Goal: Feedback & Contribution: Submit feedback/report problem

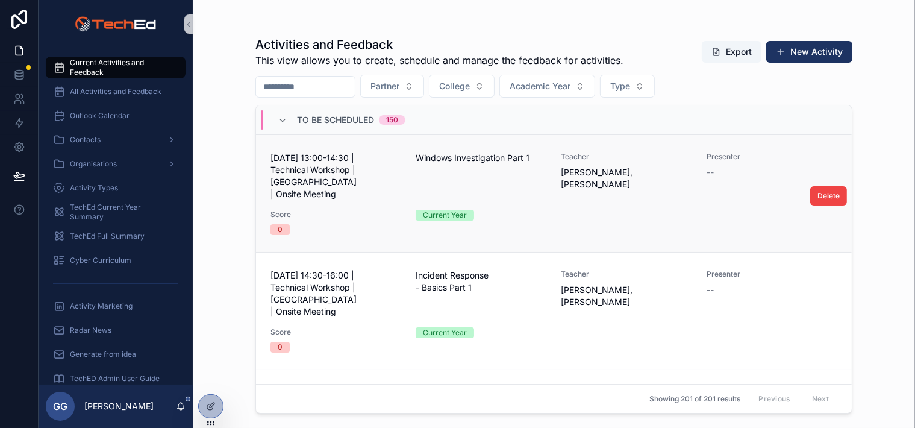
drag, startPoint x: 0, startPoint y: 0, endPoint x: 331, endPoint y: 173, distance: 373.5
click at [331, 173] on span "[DATE] 13:00-14:30 | Technical Workshop | [GEOGRAPHIC_DATA] | Onsite Meeting" at bounding box center [335, 176] width 131 height 48
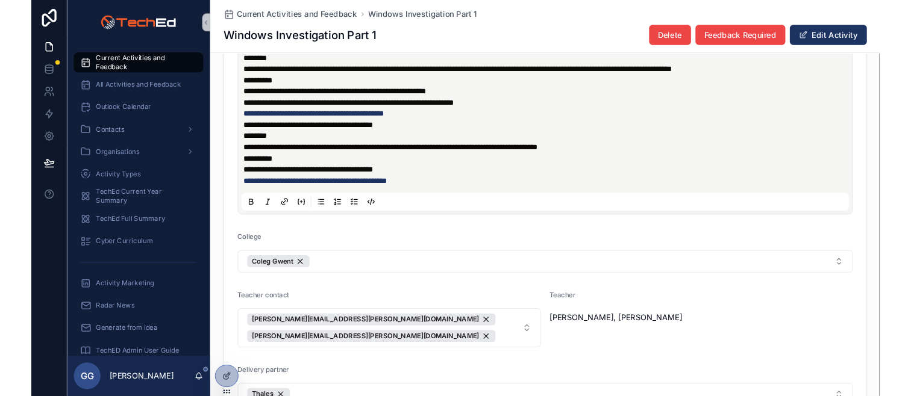
scroll to position [904, 0]
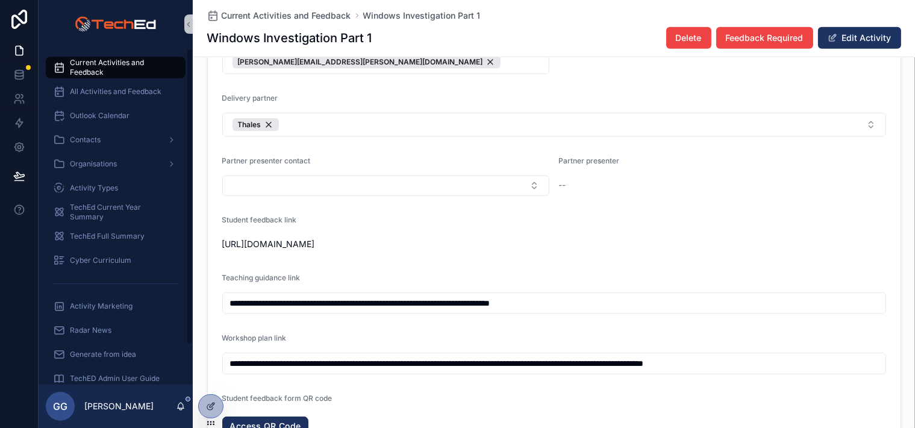
drag, startPoint x: 596, startPoint y: 258, endPoint x: 208, endPoint y: 242, distance: 388.3
copy span "[URL][DOMAIN_NAME]"
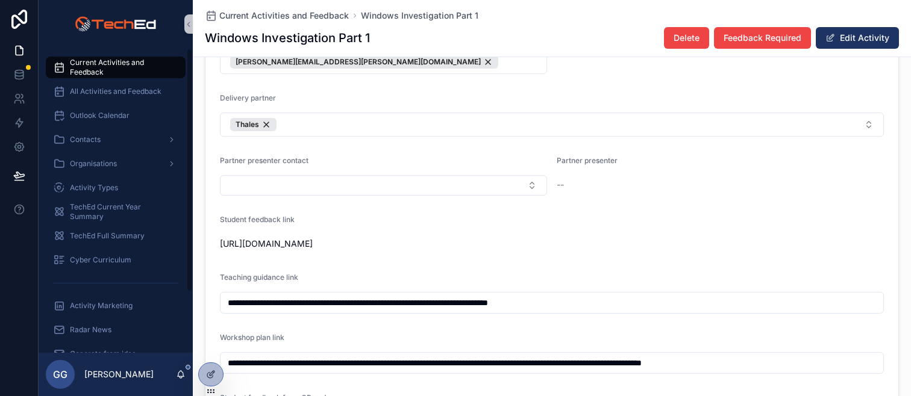
click at [98, 66] on span "Current Activities and Feedback" at bounding box center [122, 67] width 104 height 19
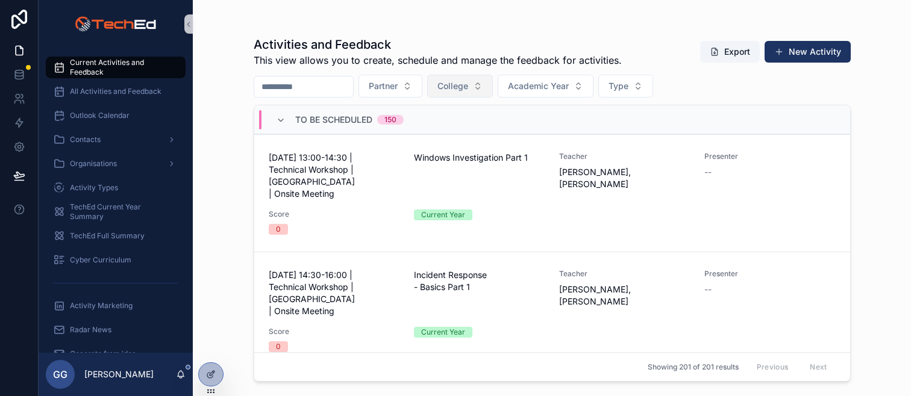
click at [468, 86] on span "College" at bounding box center [452, 86] width 31 height 12
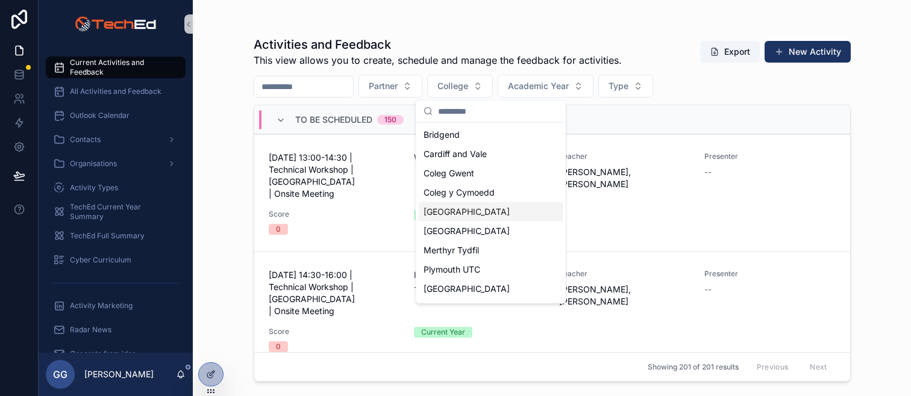
click at [461, 210] on span "[GEOGRAPHIC_DATA]" at bounding box center [467, 212] width 86 height 12
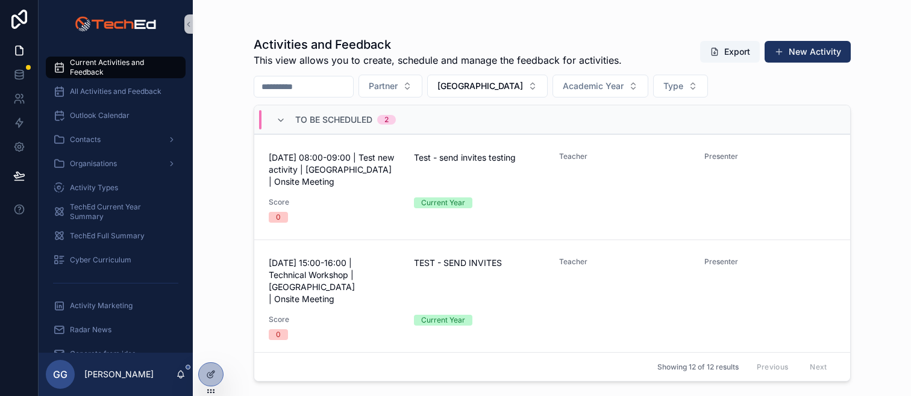
scroll to position [241, 0]
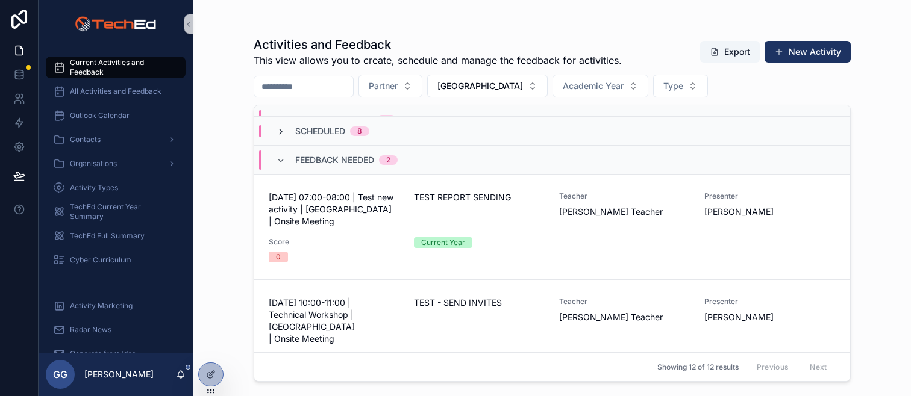
click at [280, 127] on icon "scrollable content" at bounding box center [281, 132] width 10 height 10
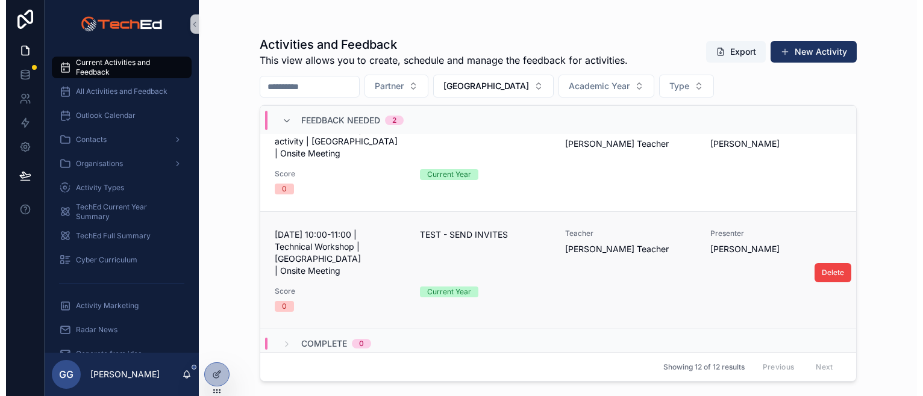
scroll to position [1128, 0]
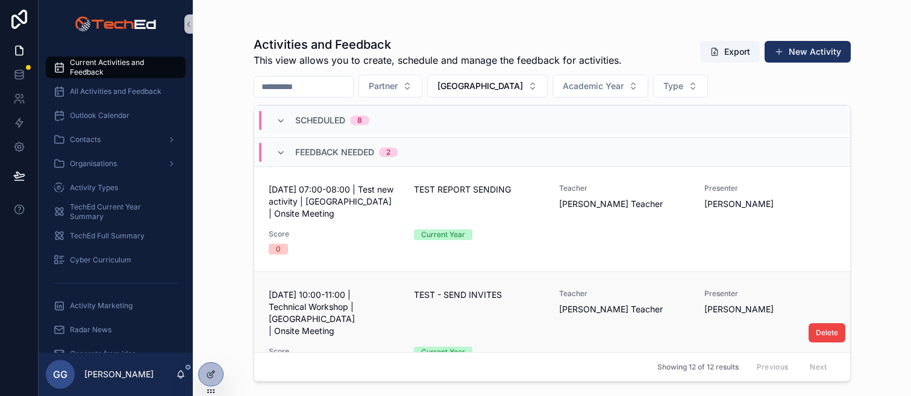
click at [360, 289] on span "05 October 2025 - 10:00-11:00 | Technical Workshop | Enley College | Onsite Mee…" at bounding box center [334, 313] width 131 height 48
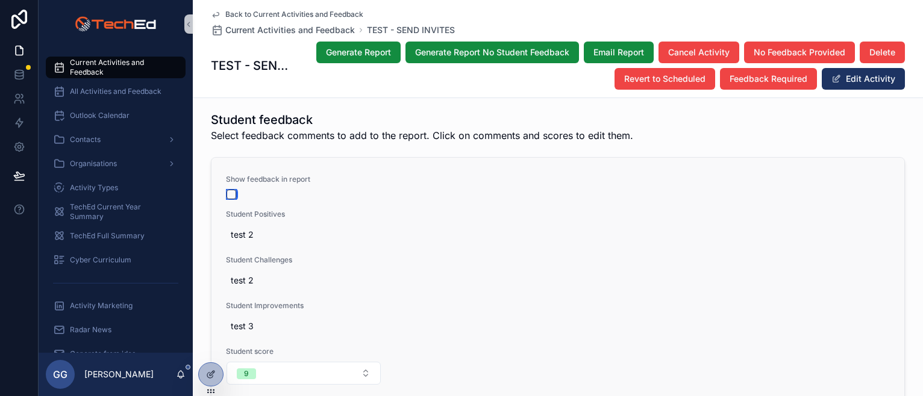
click at [228, 190] on button "scrollable content" at bounding box center [232, 195] width 10 height 10
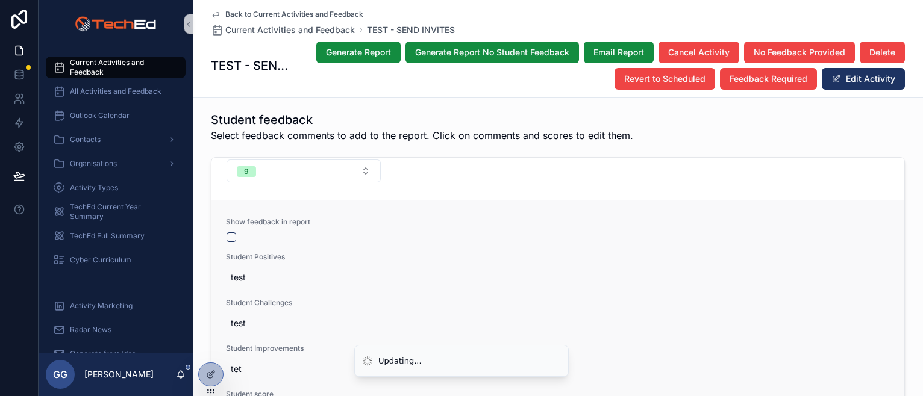
scroll to position [222, 0]
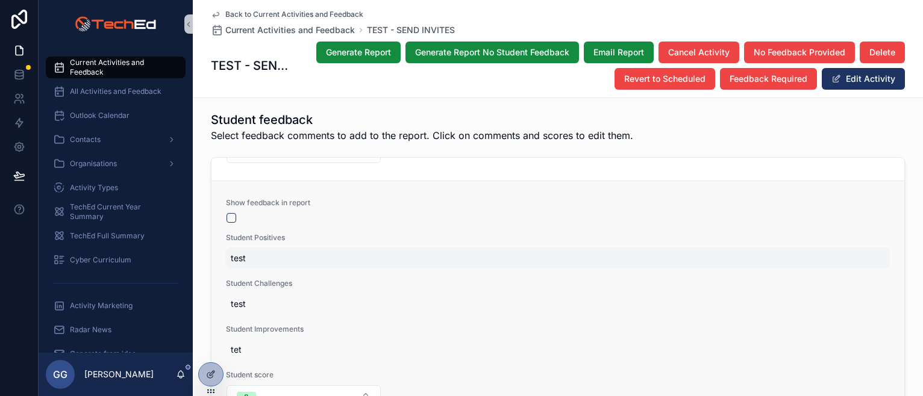
click at [243, 252] on span "test" at bounding box center [558, 258] width 654 height 12
click at [248, 252] on span "test" at bounding box center [558, 258] width 654 height 12
click at [242, 252] on span "test" at bounding box center [558, 258] width 654 height 12
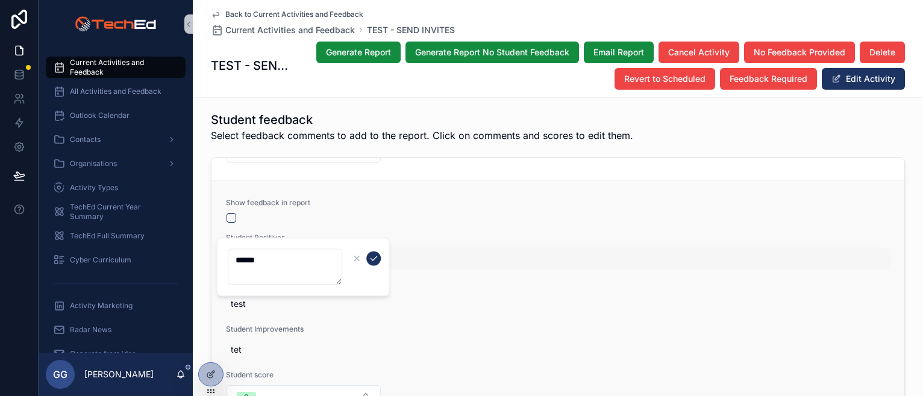
click at [262, 254] on textarea "****" at bounding box center [285, 267] width 114 height 36
type textarea "**********"
click at [372, 260] on icon "scrollable content" at bounding box center [374, 259] width 6 height 4
click at [231, 298] on span "test" at bounding box center [558, 304] width 654 height 12
click at [242, 298] on span "test" at bounding box center [558, 304] width 654 height 12
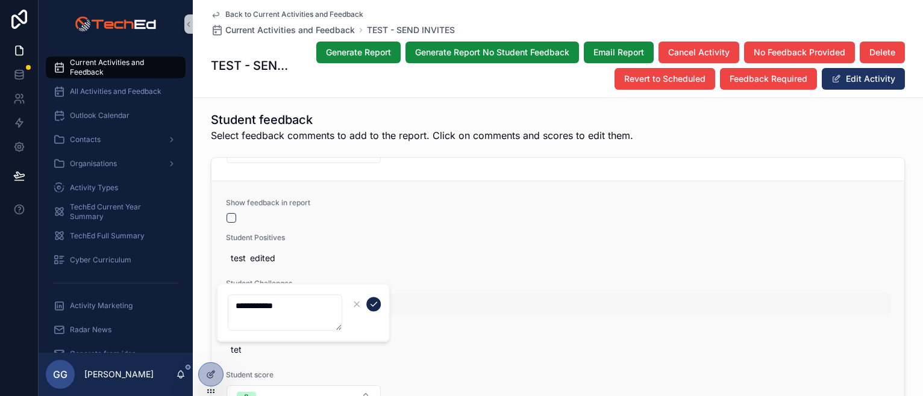
type textarea "**********"
click at [374, 301] on icon "scrollable content" at bounding box center [374, 304] width 10 height 10
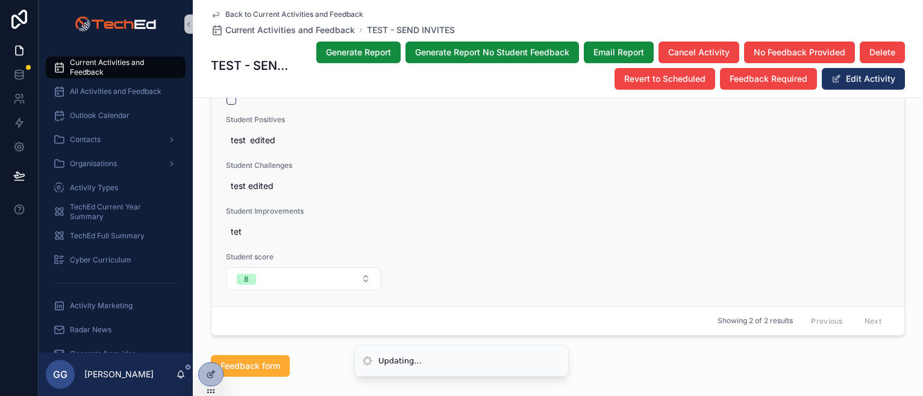
scroll to position [1687, 0]
click at [242, 223] on span "tet" at bounding box center [558, 229] width 654 height 12
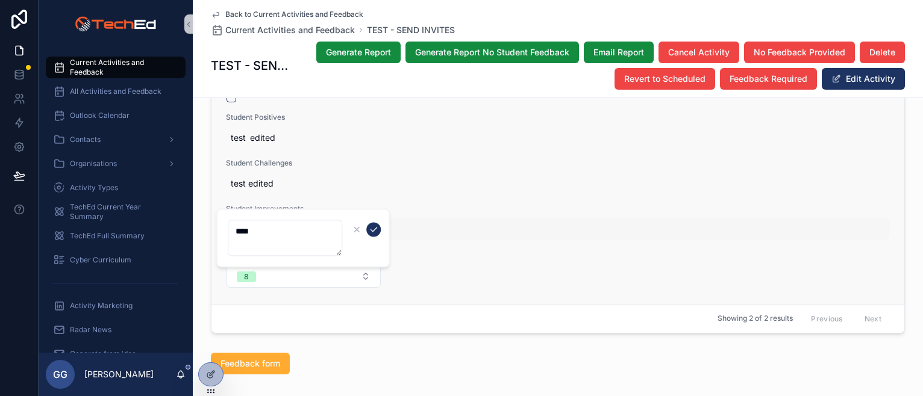
click at [261, 242] on textarea "***" at bounding box center [285, 238] width 114 height 36
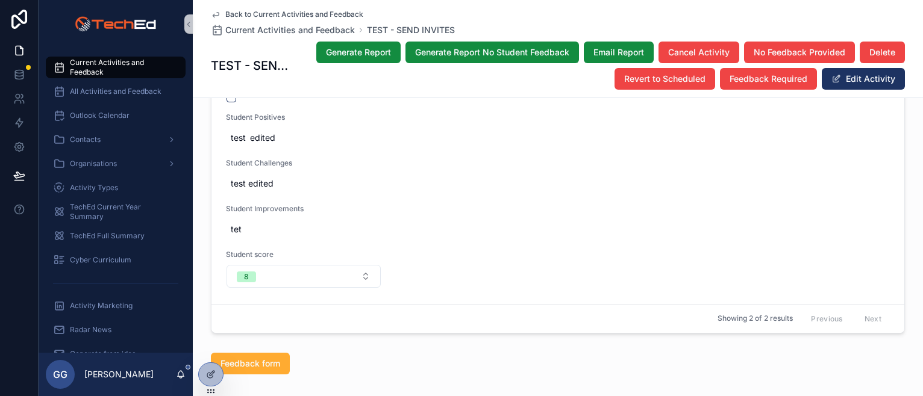
click at [296, 250] on span "Student score" at bounding box center [303, 255] width 155 height 10
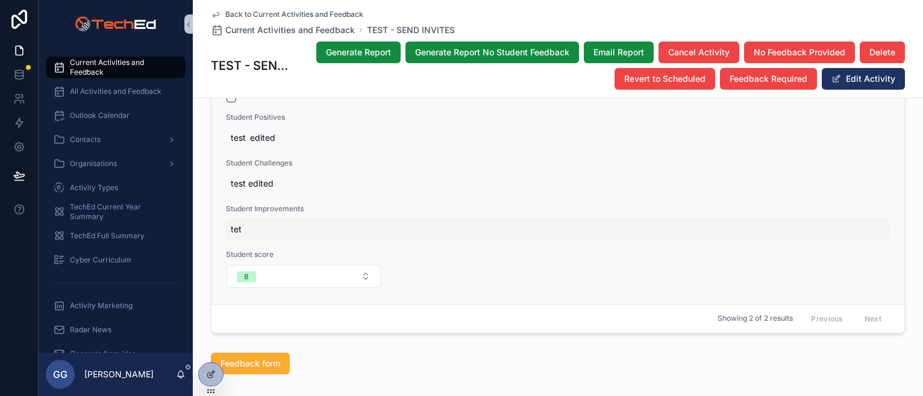
click at [258, 221] on div "tet" at bounding box center [558, 230] width 664 height 22
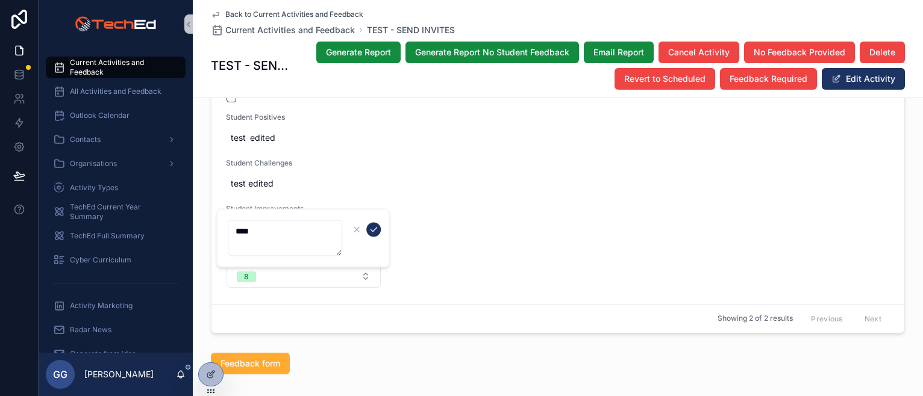
click at [255, 231] on textarea "***" at bounding box center [285, 238] width 114 height 36
type textarea "**********"
click at [374, 230] on icon "scrollable content" at bounding box center [374, 230] width 6 height 4
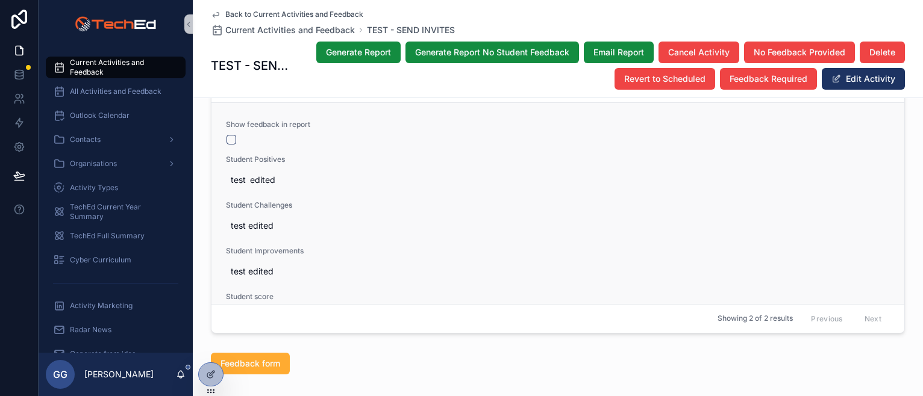
scroll to position [181, 0]
click at [226, 130] on div "Show feedback in report Student Positives test edited Student Challenges test e…" at bounding box center [558, 224] width 664 height 211
click at [228, 134] on button "scrollable content" at bounding box center [232, 139] width 10 height 10
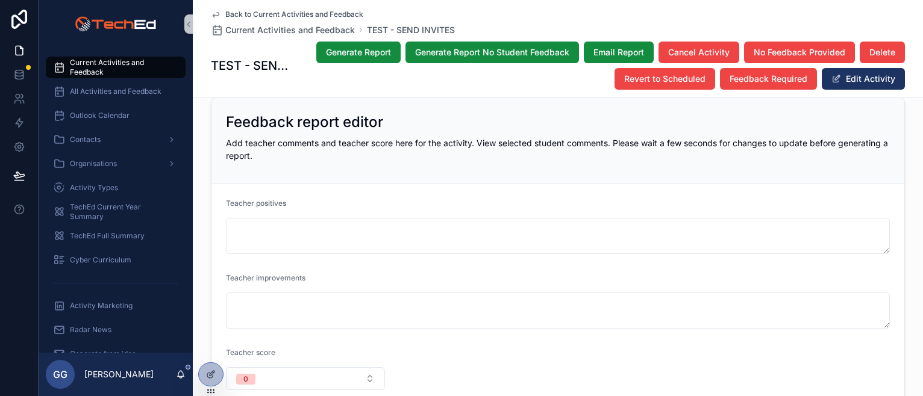
scroll to position [1084, 0]
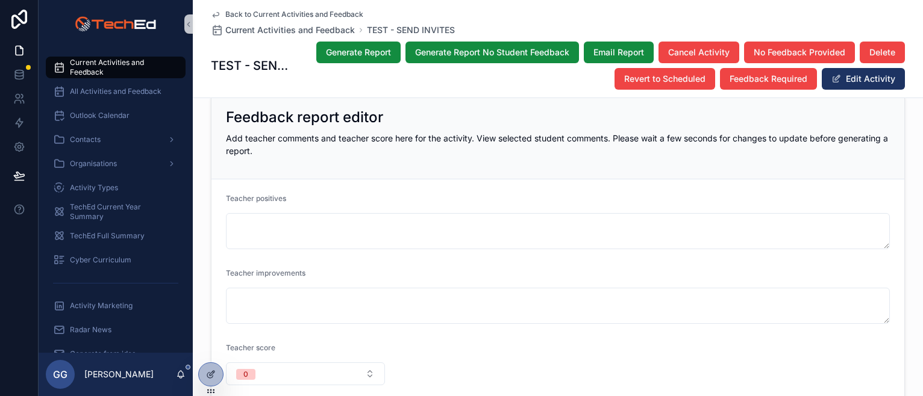
drag, startPoint x: 275, startPoint y: 181, endPoint x: 277, endPoint y: 197, distance: 15.7
click at [276, 194] on span "Teacher positives" at bounding box center [256, 198] width 60 height 9
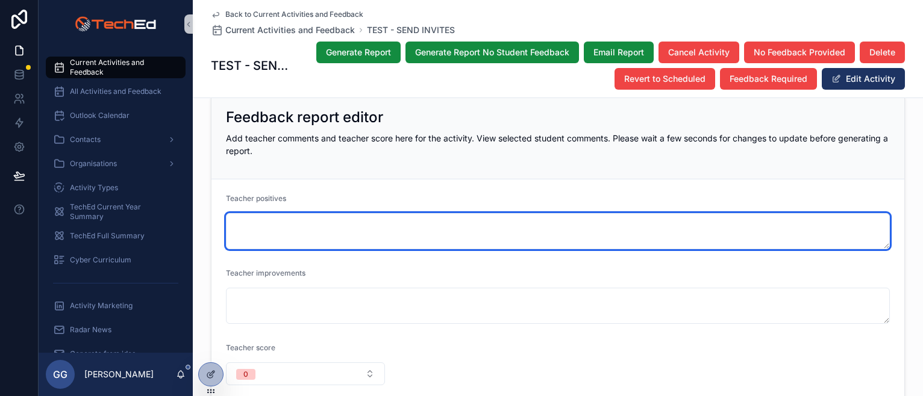
click at [281, 218] on textarea "scrollable content" at bounding box center [558, 231] width 664 height 36
paste textarea "**********"
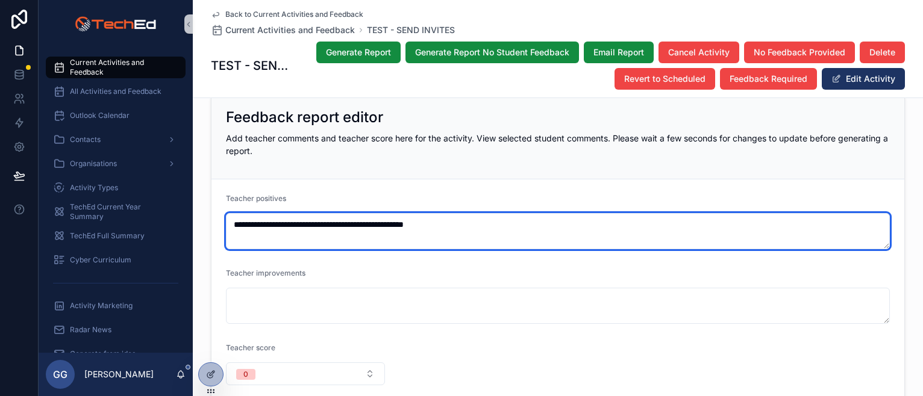
paste textarea "**********"
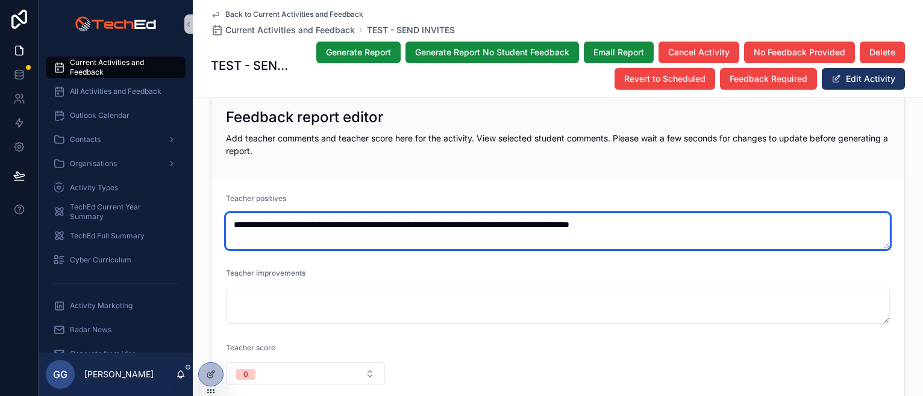
paste textarea "**********"
paste
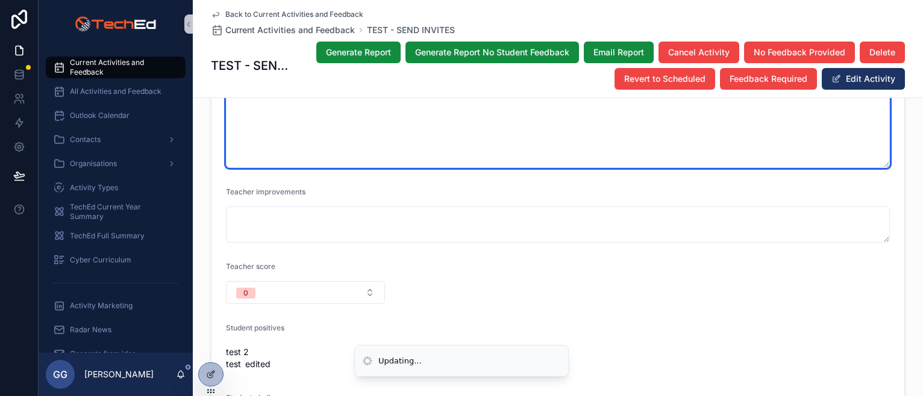
scroll to position [1506, 0]
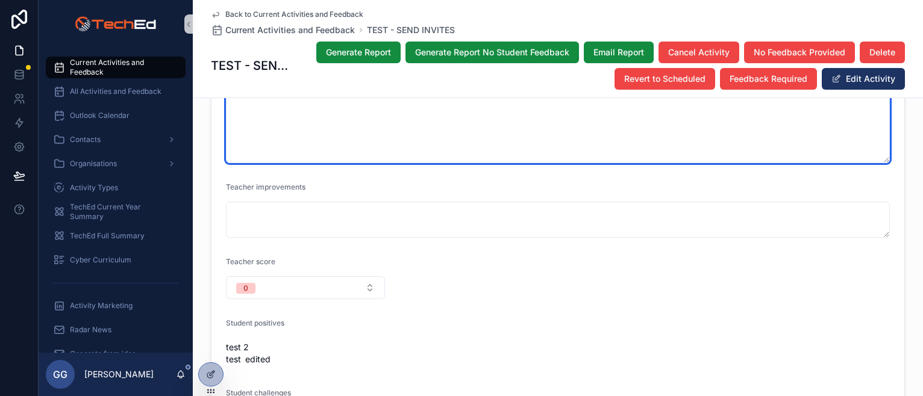
type textarea "**********"
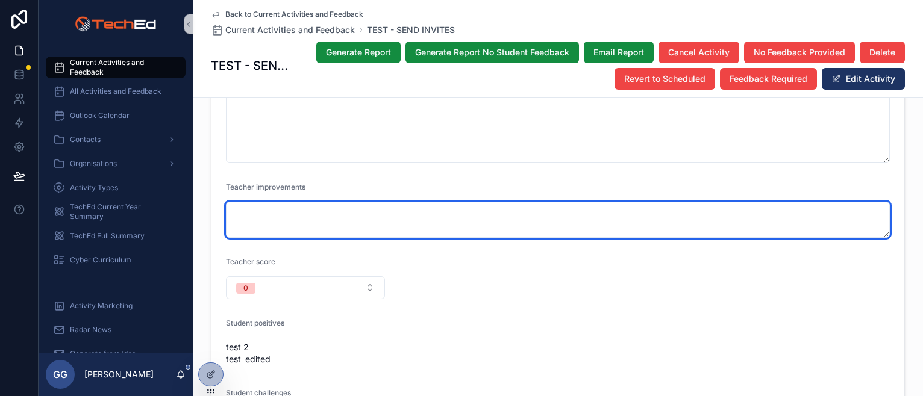
click at [291, 213] on textarea "scrollable content" at bounding box center [558, 220] width 664 height 36
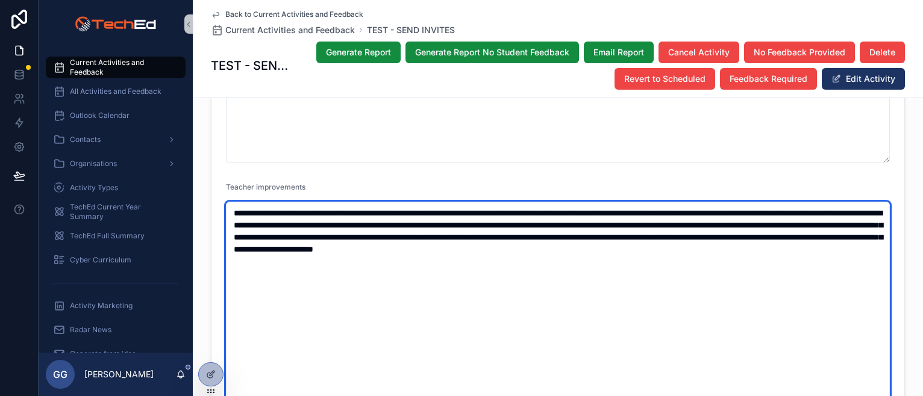
type textarea "**********"
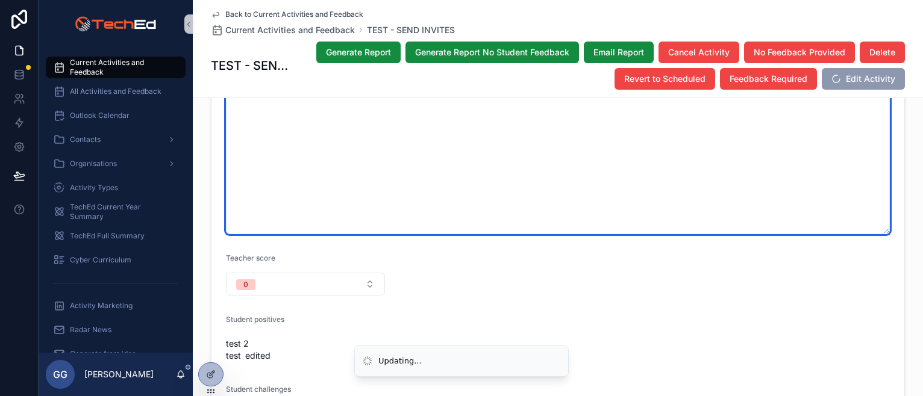
scroll to position [1868, 0]
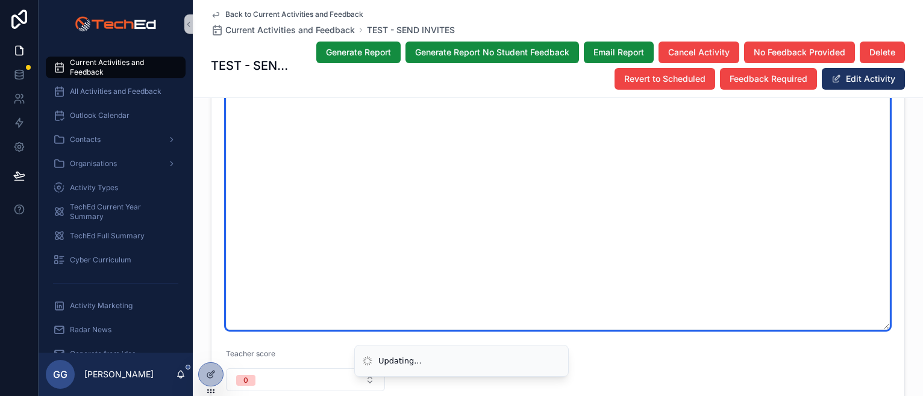
type textarea "**********"
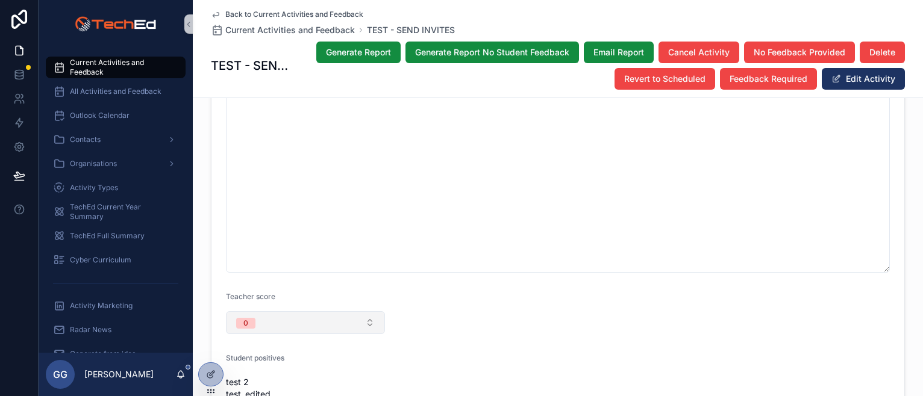
click at [289, 314] on button "0" at bounding box center [305, 322] width 159 height 23
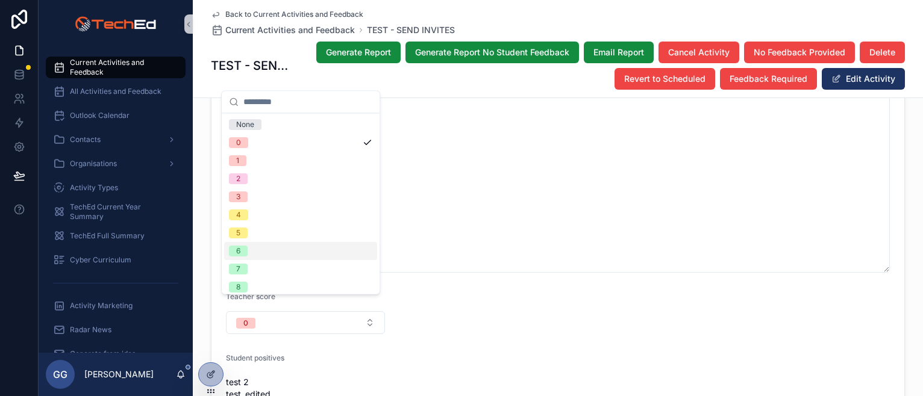
click at [279, 256] on div "6" at bounding box center [300, 251] width 153 height 18
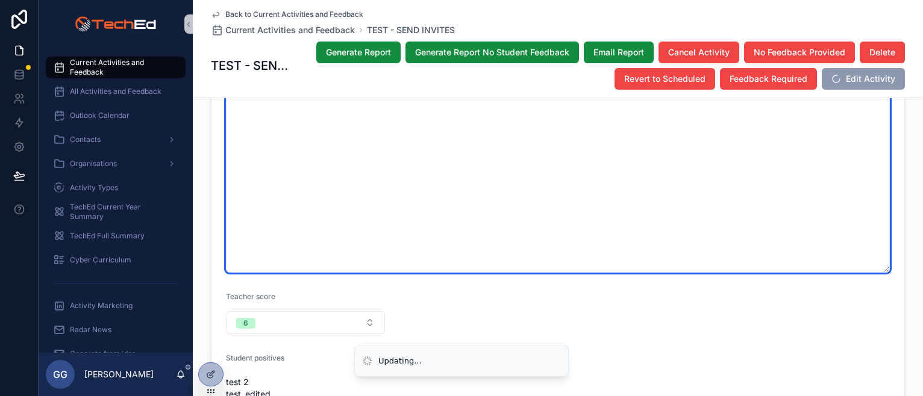
click at [395, 207] on textarea "**********" at bounding box center [558, 87] width 664 height 372
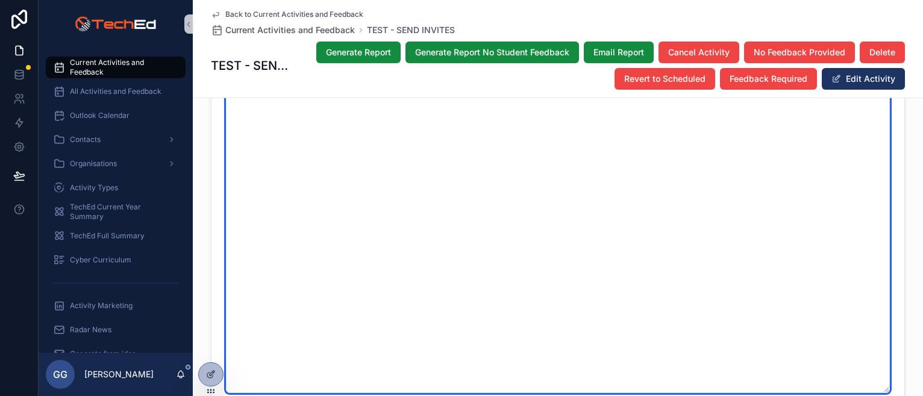
type textarea "**********"
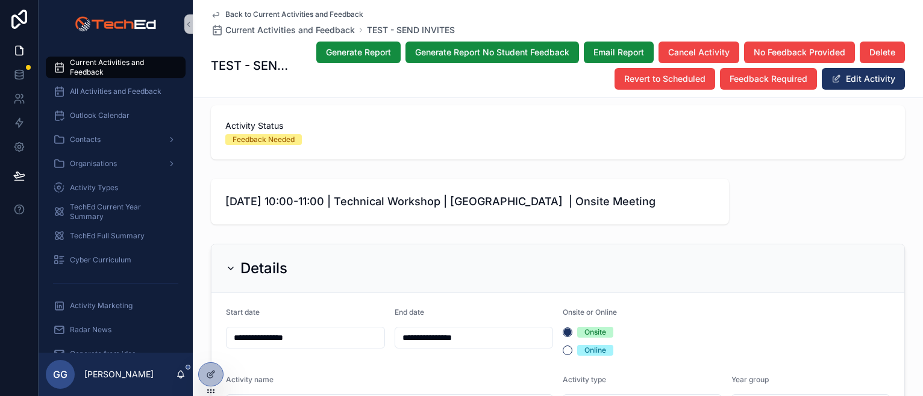
scroll to position [0, 0]
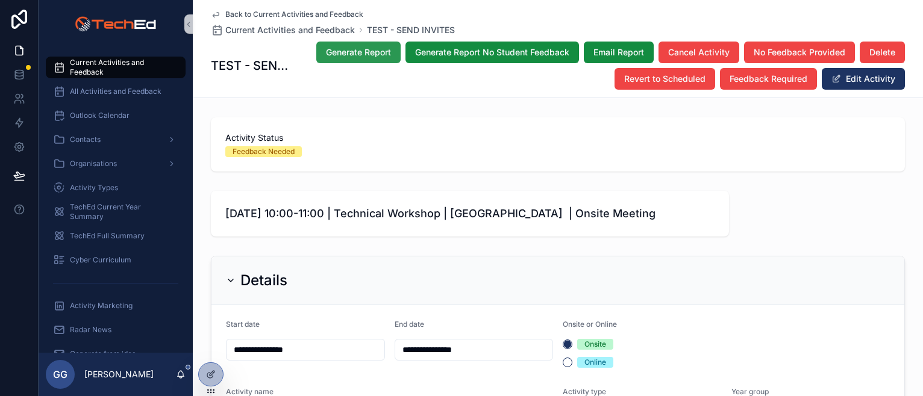
click at [354, 55] on span "Generate Report" at bounding box center [358, 52] width 65 height 12
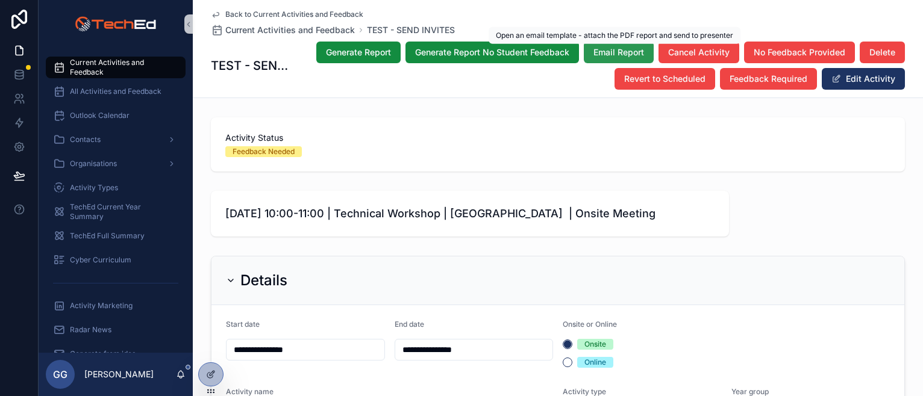
click at [599, 50] on span "Email Report" at bounding box center [618, 52] width 51 height 12
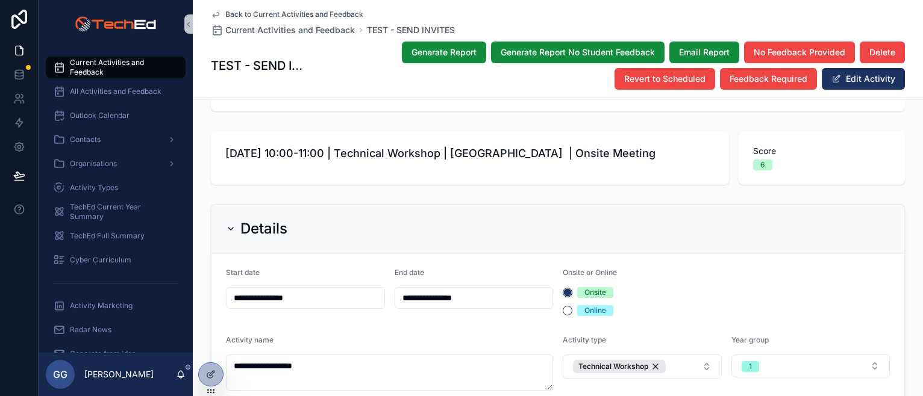
scroll to position [120, 0]
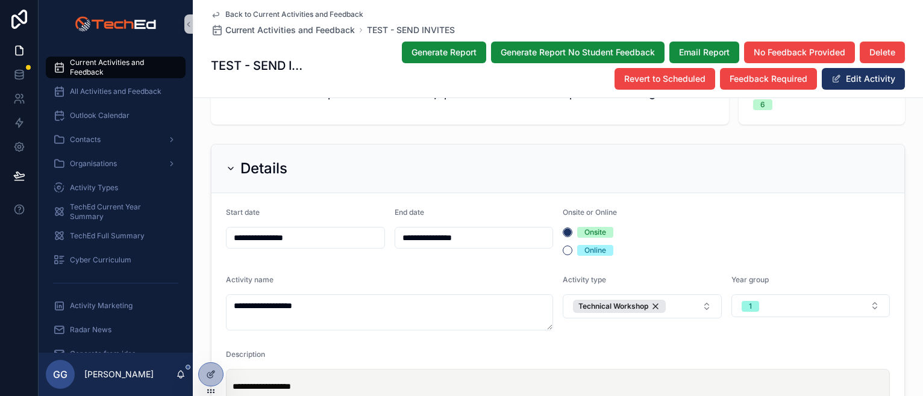
click at [99, 61] on span "Current Activities and Feedback" at bounding box center [122, 67] width 104 height 19
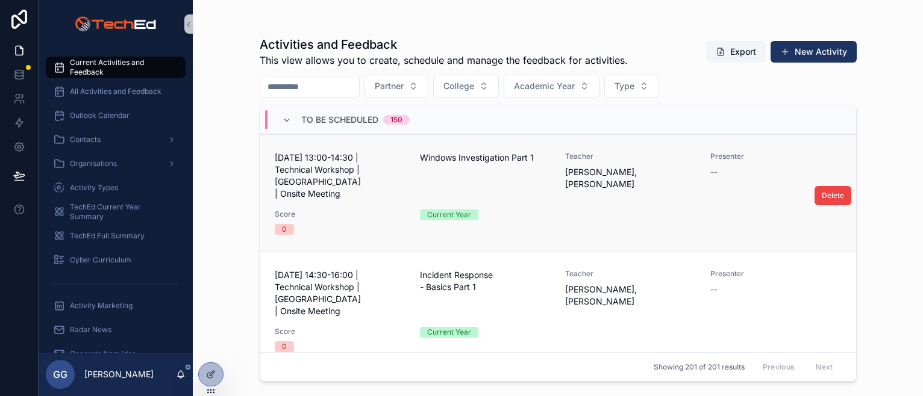
scroll to position [60, 0]
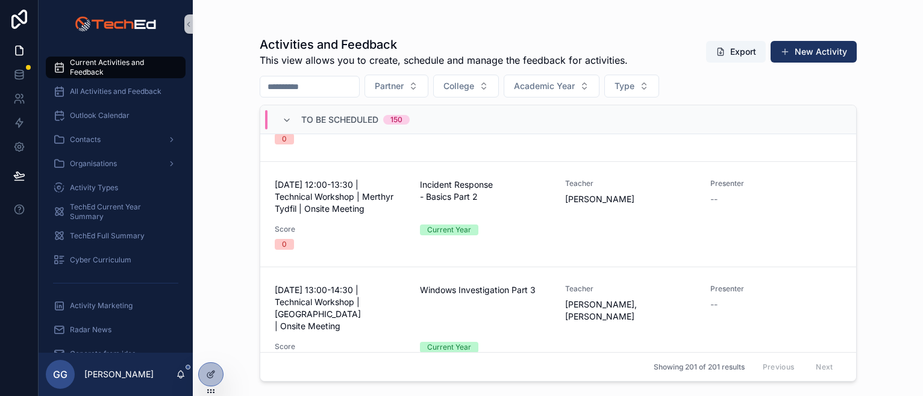
click at [292, 116] on div "To Be Scheduled 150" at bounding box center [346, 119] width 128 height 19
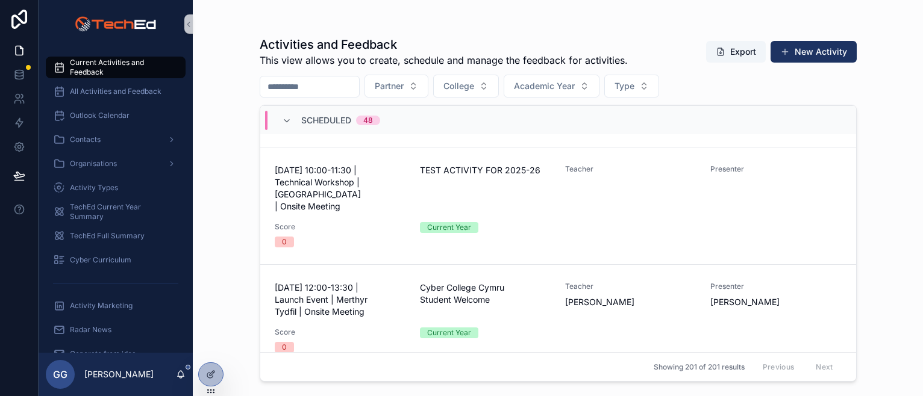
scroll to position [757, 0]
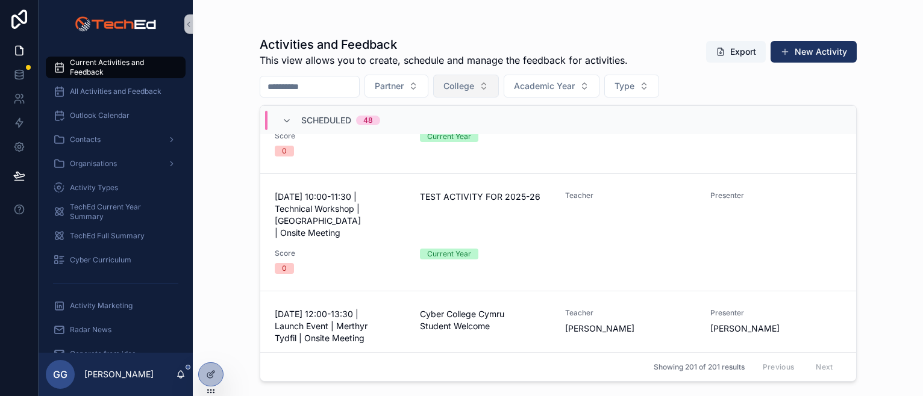
click at [474, 90] on span "College" at bounding box center [458, 86] width 31 height 12
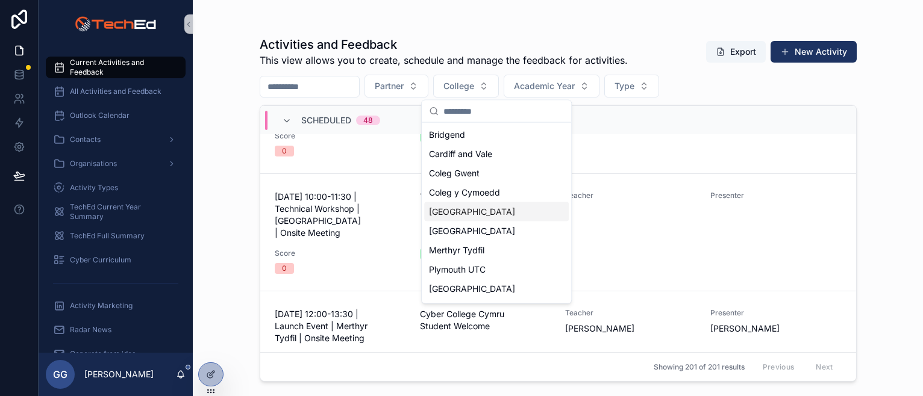
click at [484, 217] on div "[GEOGRAPHIC_DATA]" at bounding box center [496, 211] width 145 height 19
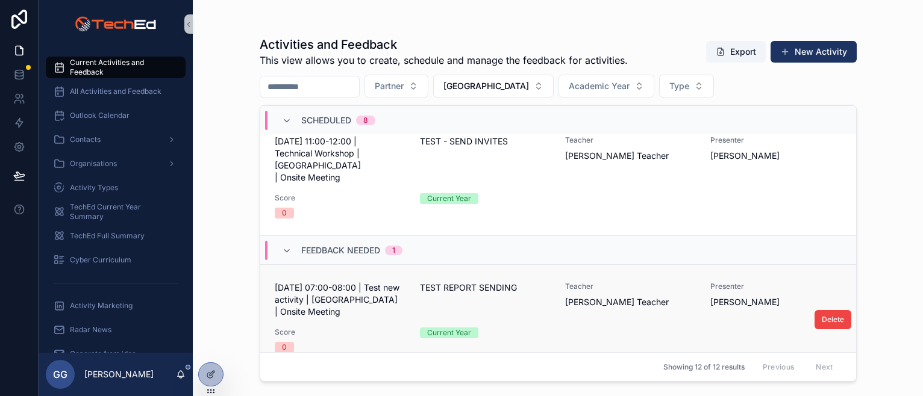
scroll to position [812, 0]
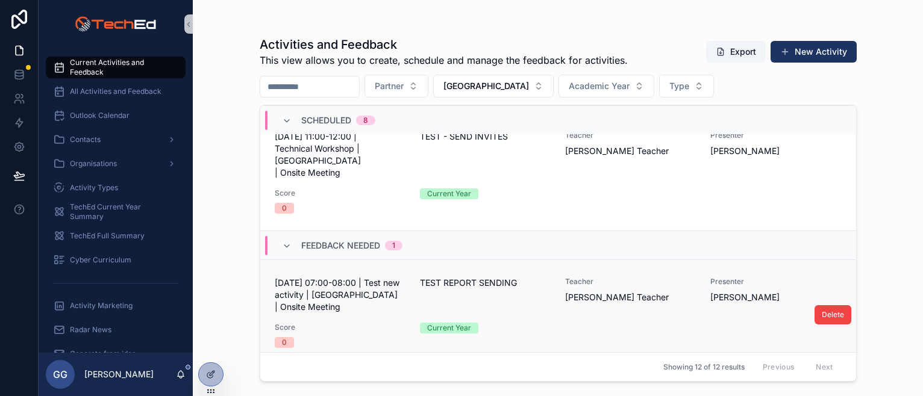
click at [358, 277] on span "07 September 2025 - 07:00-08:00 | Test new activity | Enley College | Onsite Me…" at bounding box center [340, 295] width 131 height 36
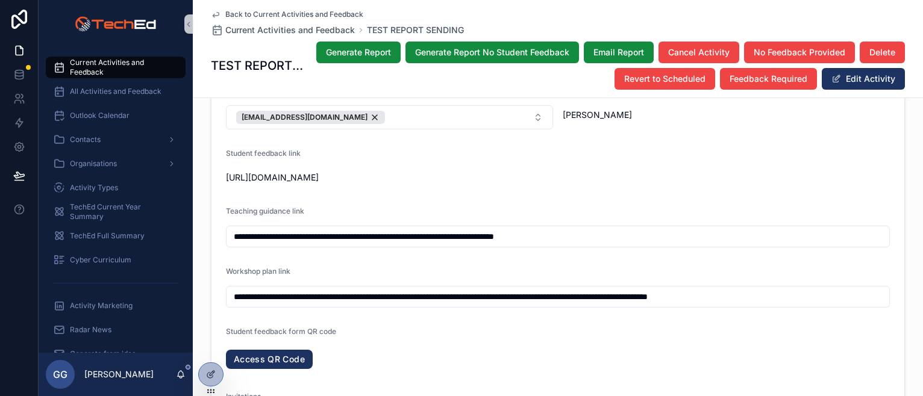
scroll to position [636, 0]
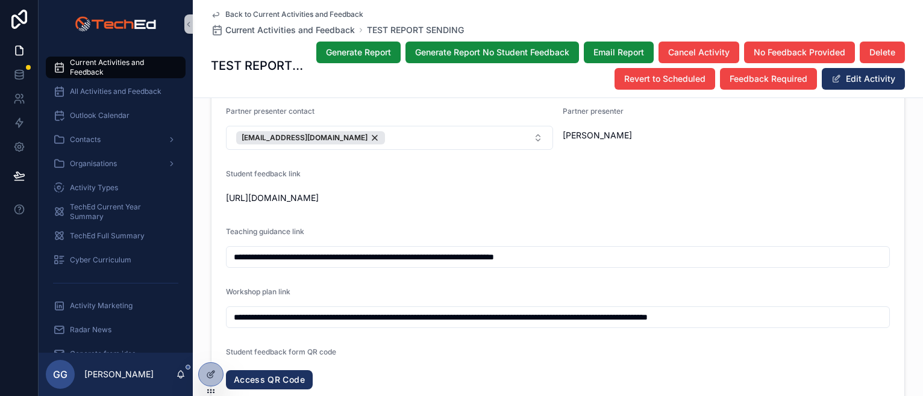
drag, startPoint x: 610, startPoint y: 205, endPoint x: 213, endPoint y: 193, distance: 397.2
click at [213, 193] on form "**********" at bounding box center [557, 95] width 693 height 852
copy span "https://airtable.com/app4lxuBCDul5RtHp/shrTHpR33OzGNK3Xa?prefill_Activity-name=…"
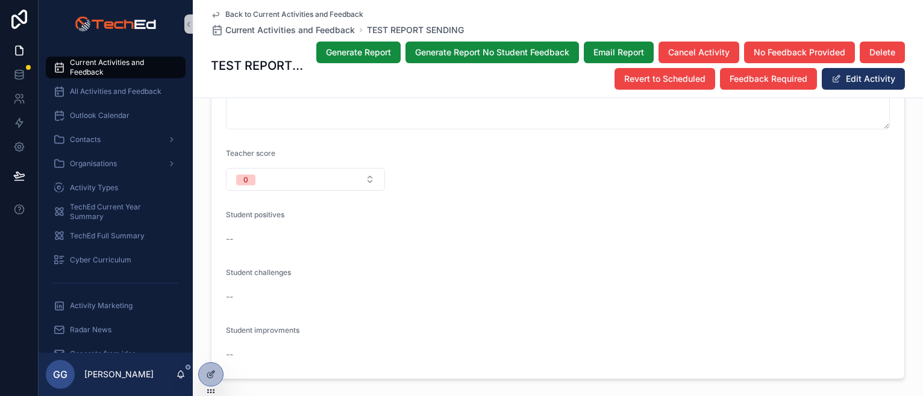
scroll to position [1178, 0]
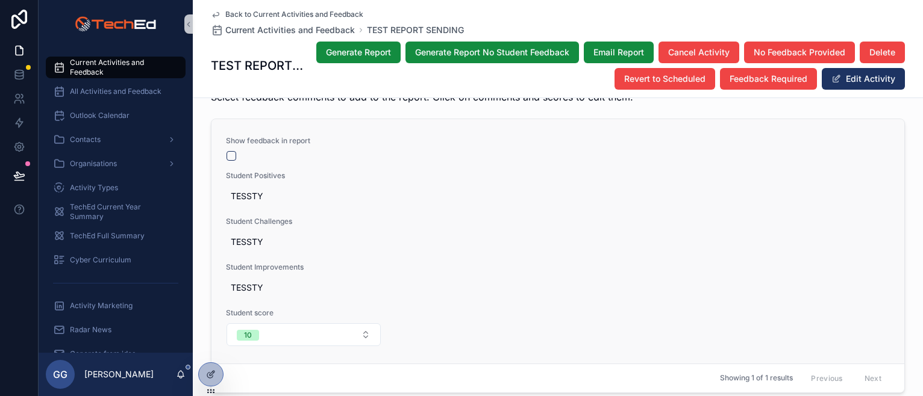
scroll to position [1627, 0]
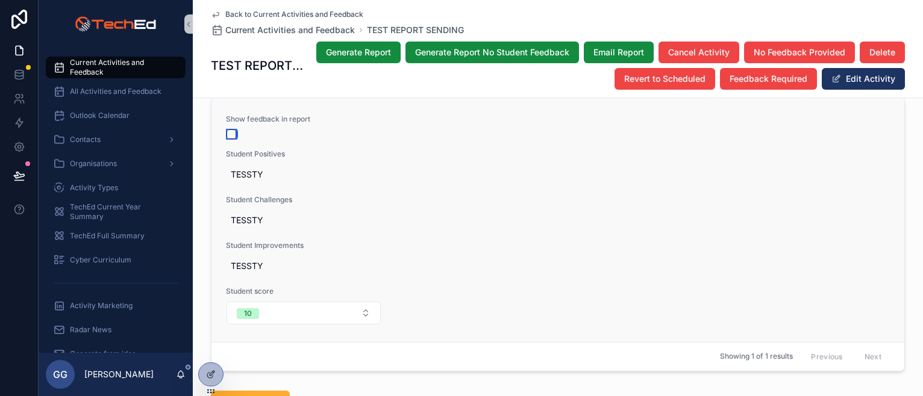
click at [227, 130] on button "scrollable content" at bounding box center [232, 135] width 10 height 10
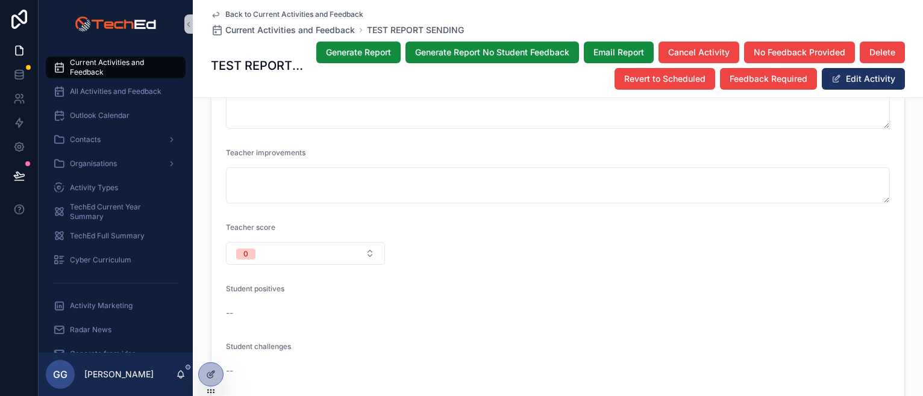
scroll to position [1084, 0]
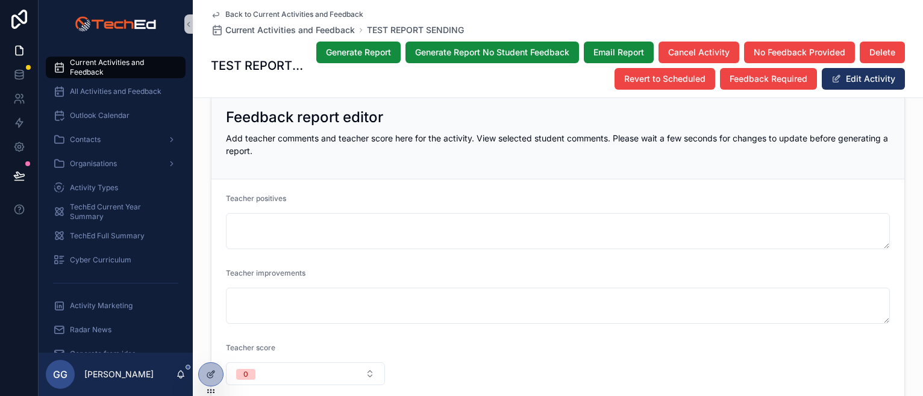
click at [282, 198] on div "Teacher positives" at bounding box center [558, 221] width 664 height 55
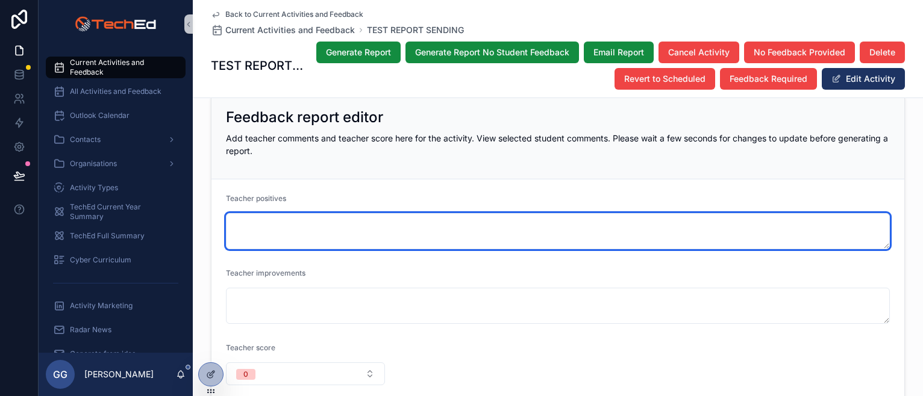
click at [291, 214] on textarea "scrollable content" at bounding box center [558, 231] width 664 height 36
paste textarea "******"
type textarea "******"
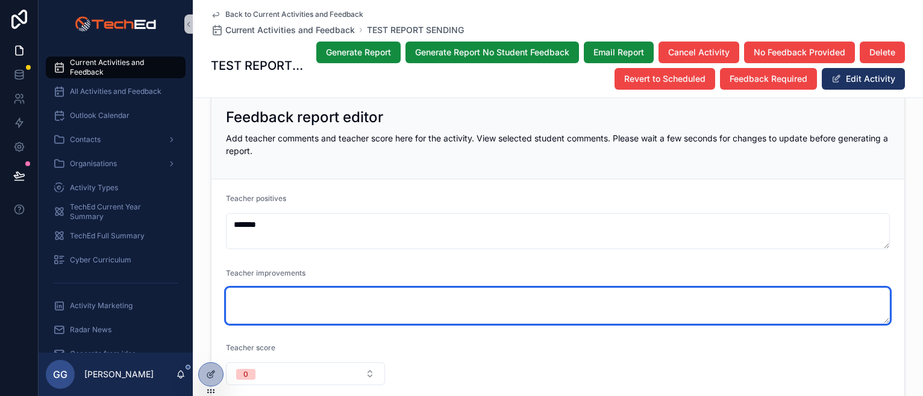
click at [296, 292] on textarea "scrollable content" at bounding box center [558, 306] width 664 height 36
paste textarea "******"
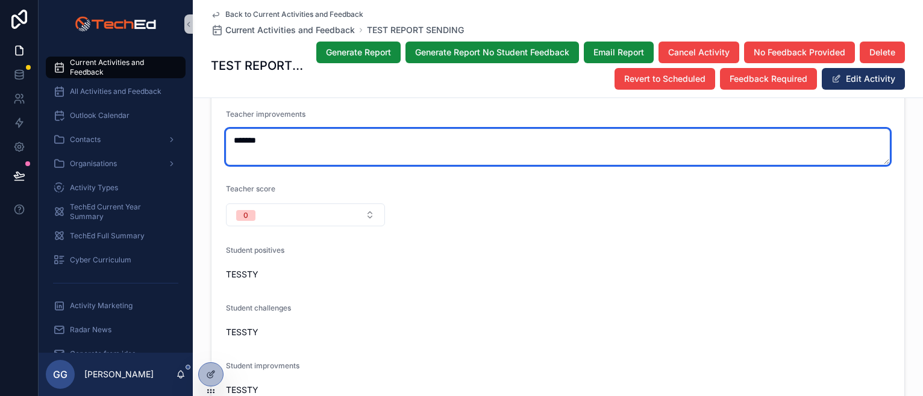
scroll to position [1265, 0]
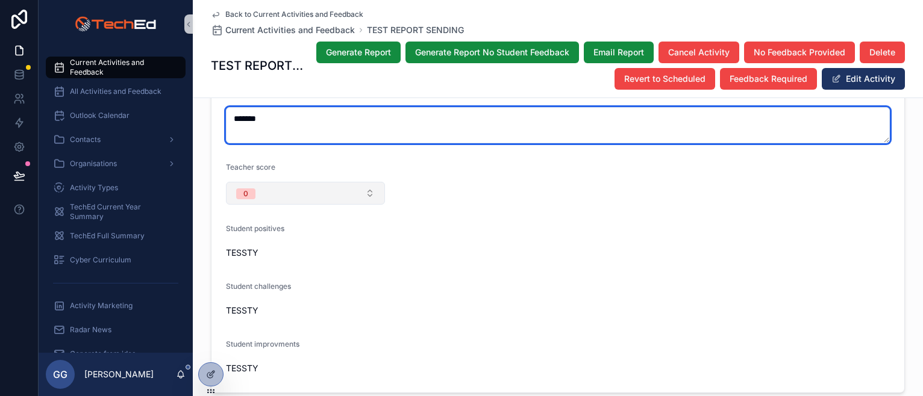
type textarea "******"
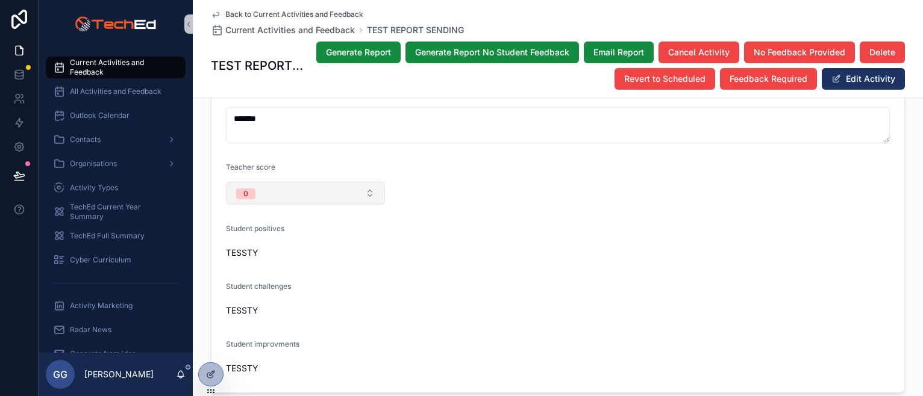
click at [292, 182] on button "0" at bounding box center [305, 193] width 159 height 23
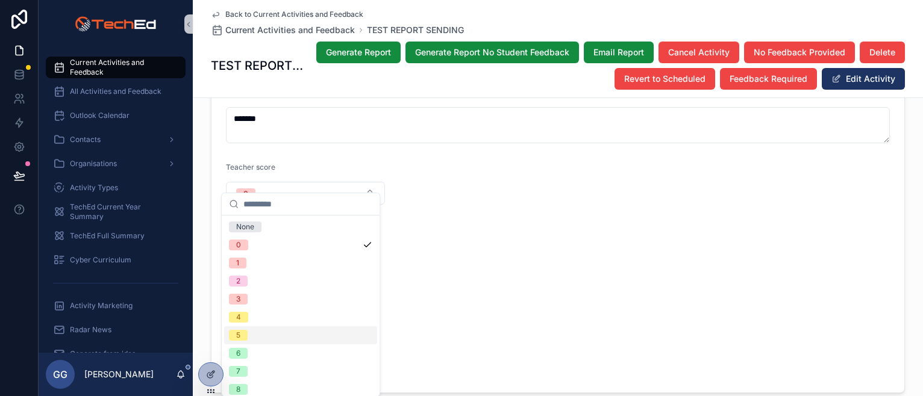
scroll to position [41, 0]
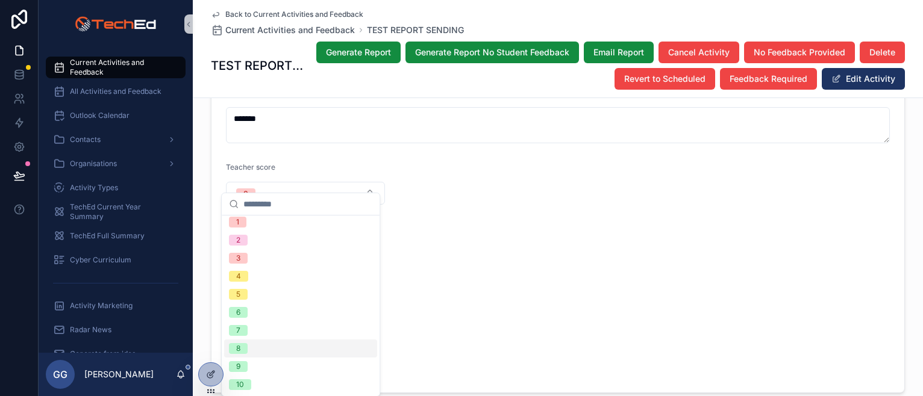
click at [287, 351] on div "8" at bounding box center [300, 349] width 153 height 18
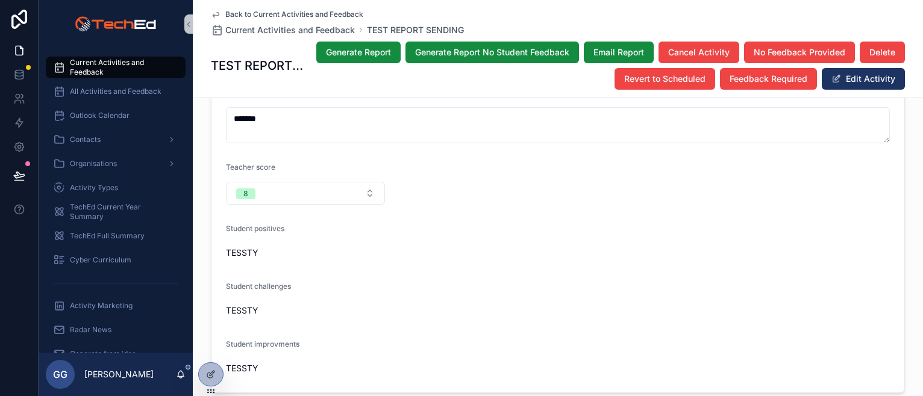
click at [542, 207] on form "Teacher positives ****** Teacher improvements ****** Teacher score 8 Student po…" at bounding box center [557, 196] width 693 height 394
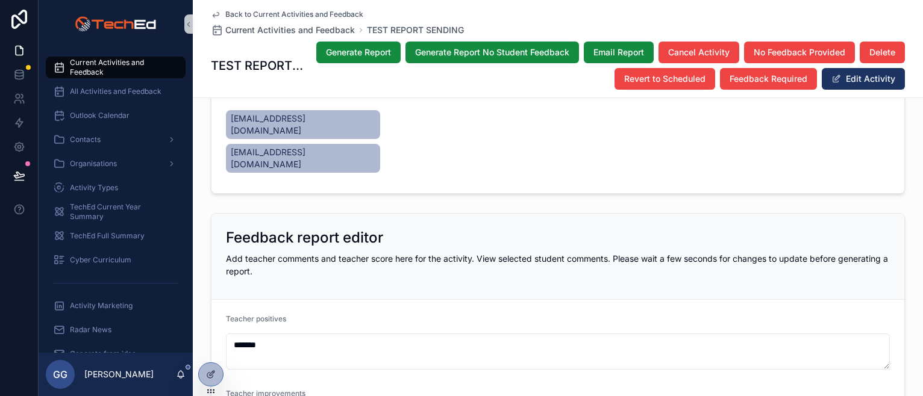
scroll to position [723, 0]
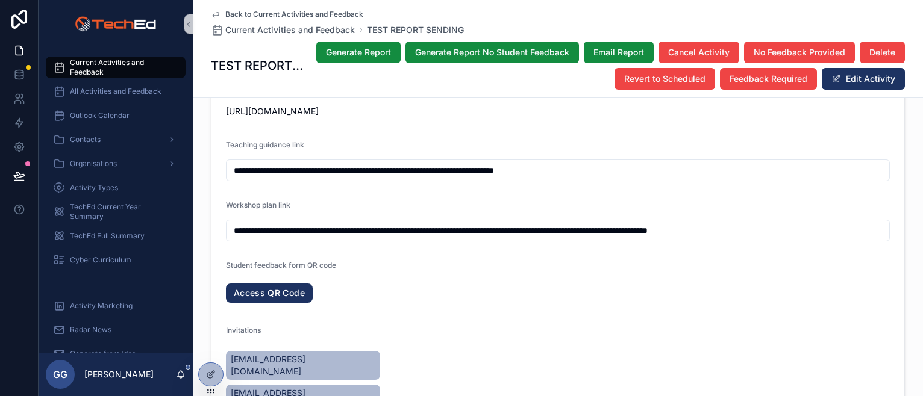
type textarea "******"
click at [449, 54] on span "Generate Report No Student Feedback" at bounding box center [492, 52] width 154 height 12
click at [593, 55] on span "Email Report" at bounding box center [618, 52] width 51 height 12
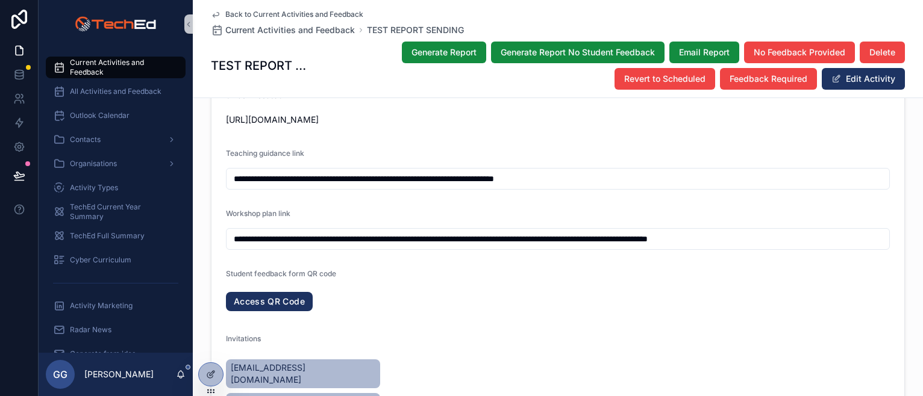
scroll to position [731, 0]
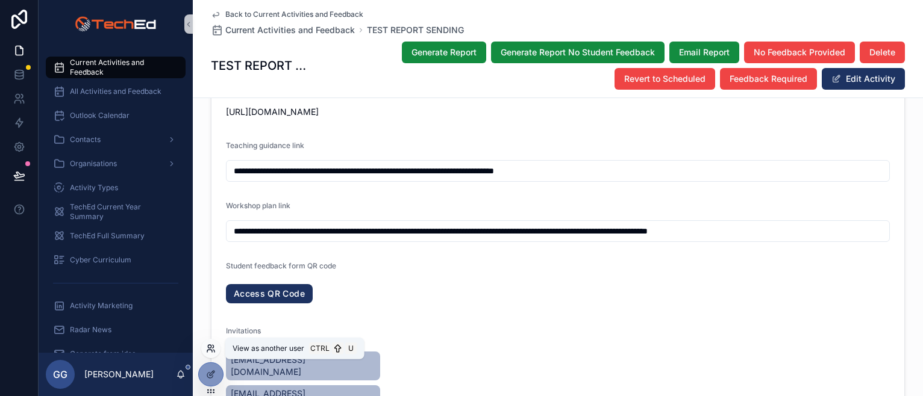
click at [213, 349] on icon at bounding box center [211, 349] width 10 height 10
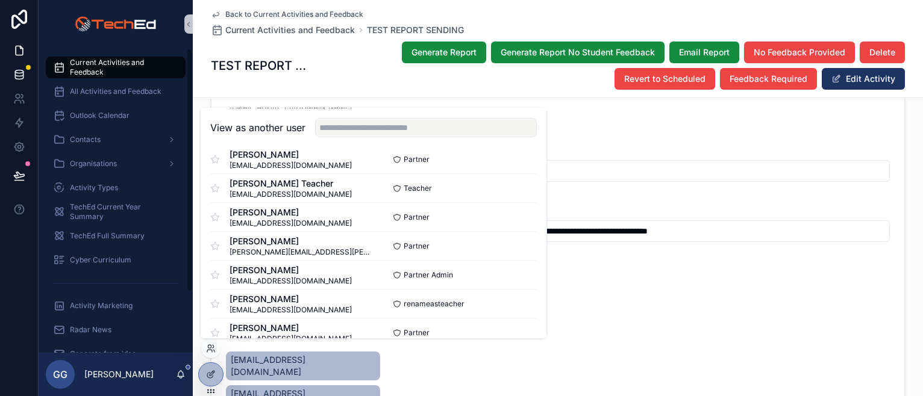
scroll to position [120, 0]
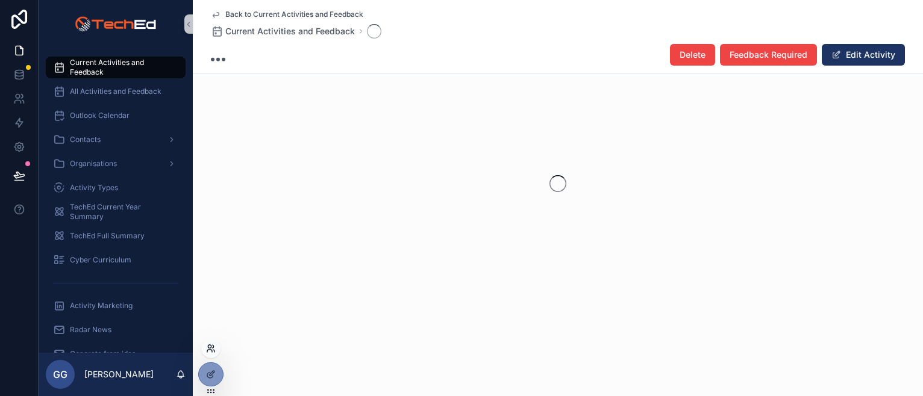
click at [211, 350] on icon at bounding box center [209, 351] width 5 height 2
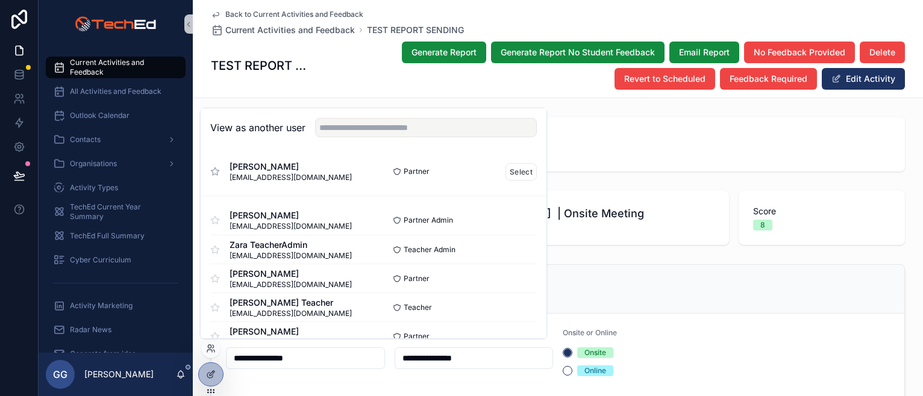
click at [214, 169] on icon at bounding box center [215, 172] width 10 height 10
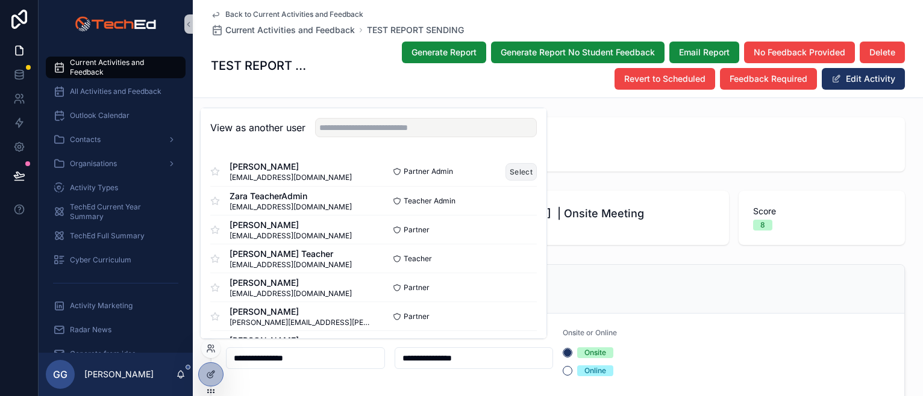
click at [508, 172] on button "Select" at bounding box center [520, 171] width 31 height 17
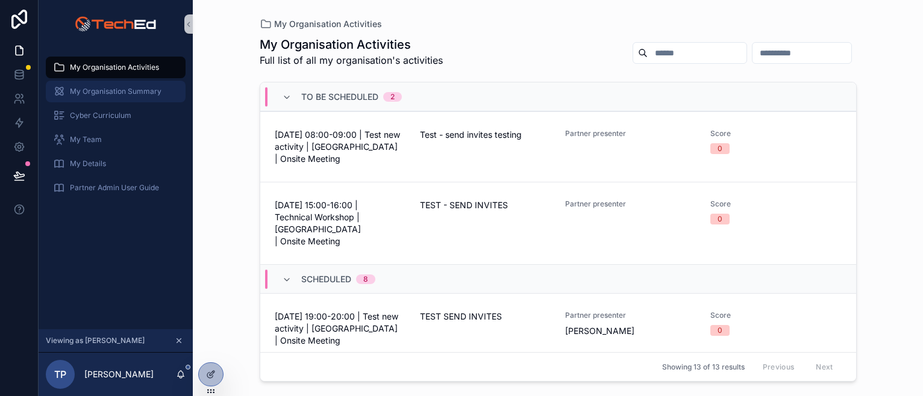
click at [113, 97] on div "My Organisation Summary" at bounding box center [115, 91] width 125 height 19
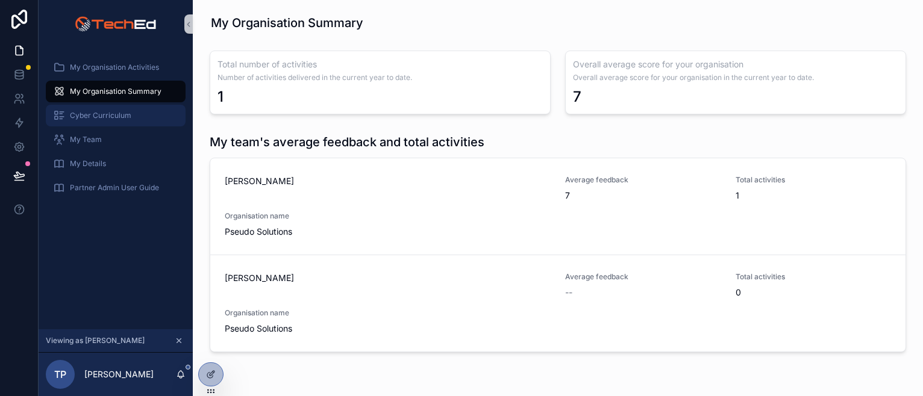
click at [108, 115] on span "Cyber Curriculum" at bounding box center [100, 116] width 61 height 10
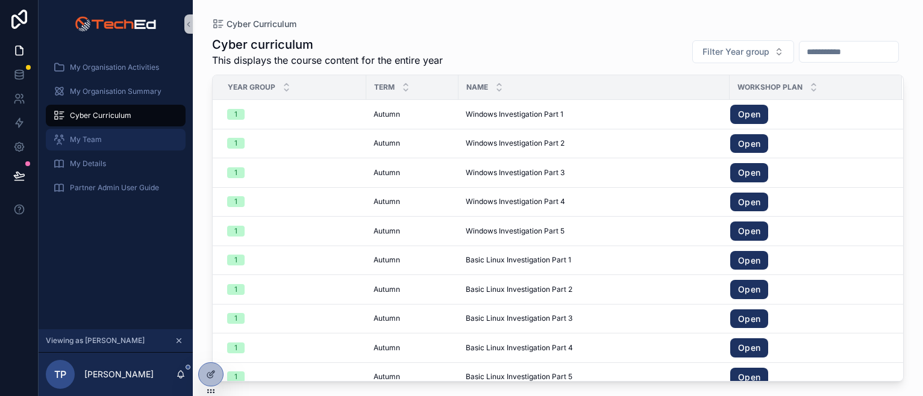
click at [87, 139] on span "My Team" at bounding box center [86, 140] width 32 height 10
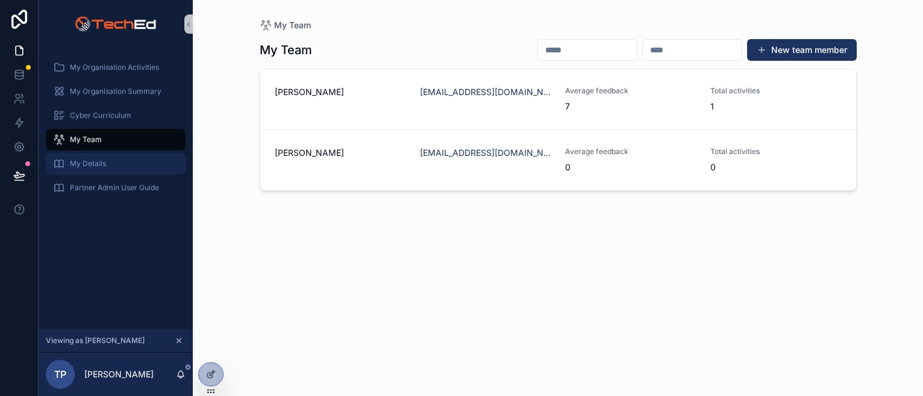
click at [84, 163] on span "My Details" at bounding box center [88, 164] width 36 height 10
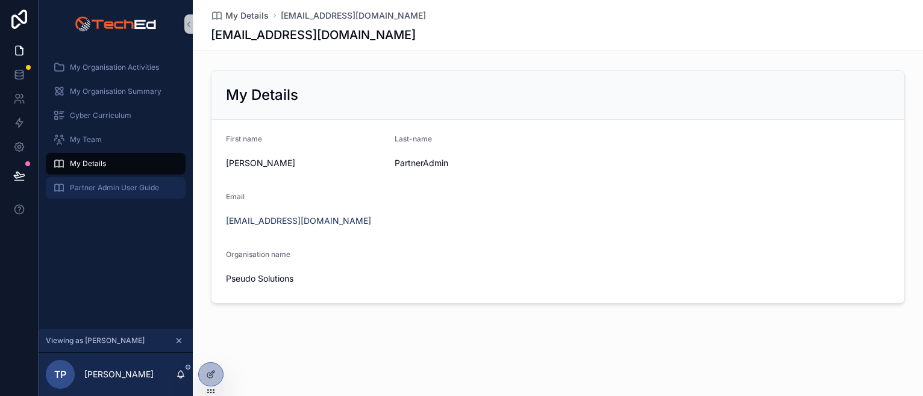
click at [92, 189] on span "Partner Admin User Guide" at bounding box center [114, 188] width 89 height 10
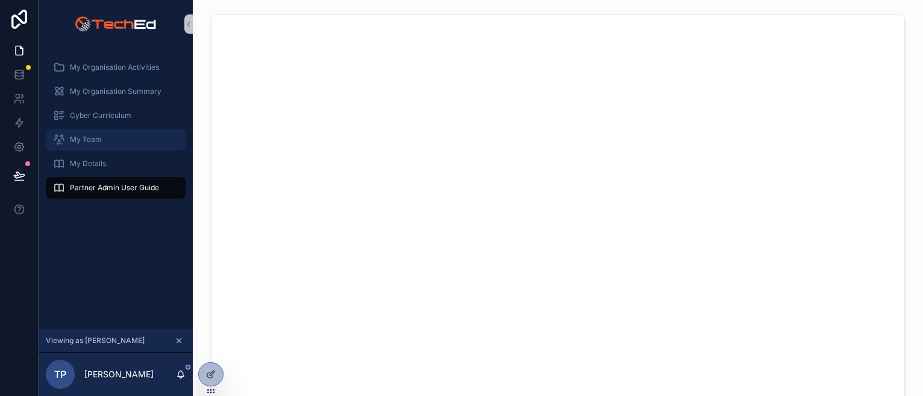
click at [96, 143] on span "My Team" at bounding box center [86, 140] width 32 height 10
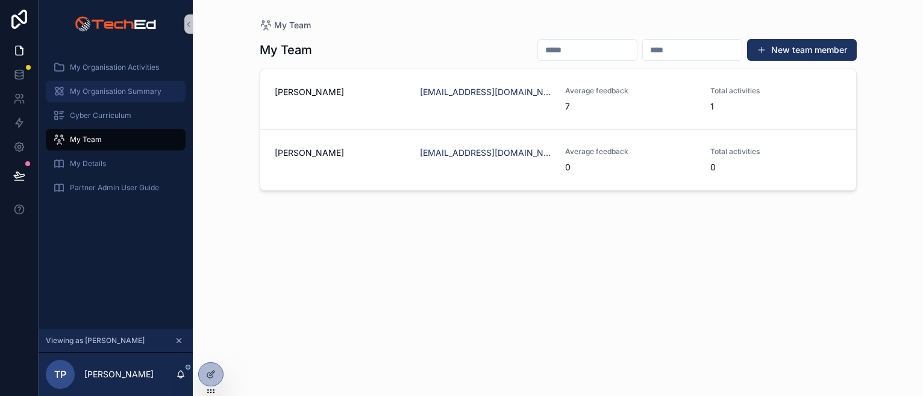
click at [104, 95] on span "My Organisation Summary" at bounding box center [116, 92] width 92 height 10
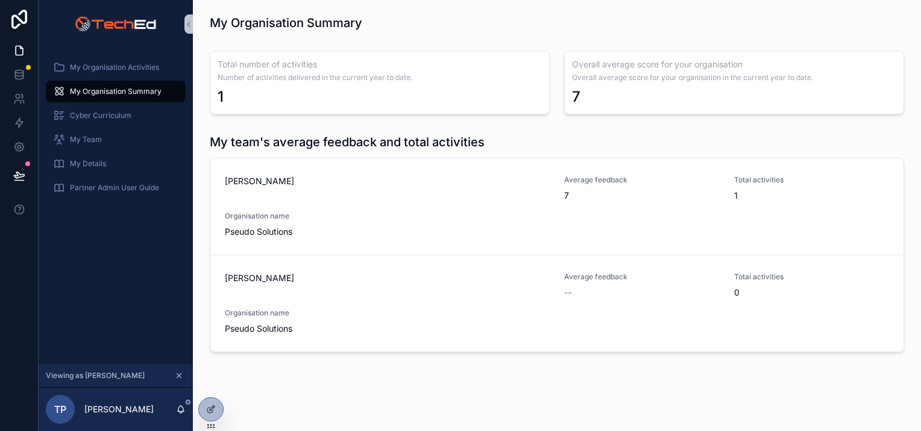
click at [180, 374] on icon "scrollable content" at bounding box center [179, 376] width 8 height 8
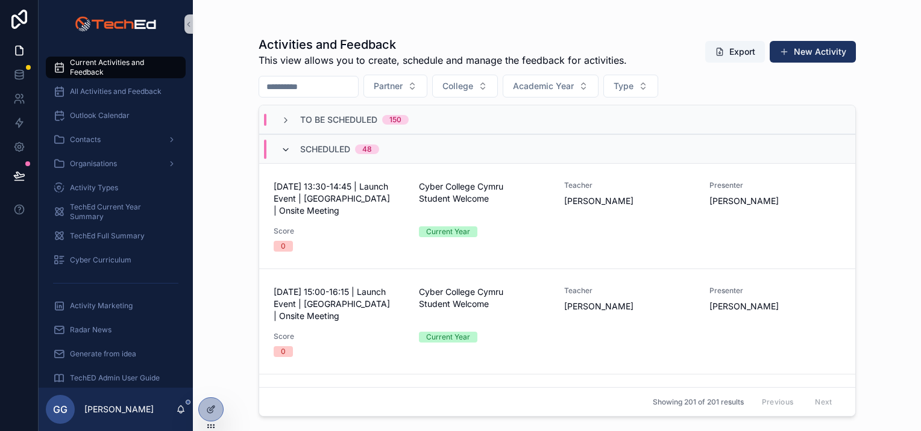
click at [281, 150] on icon "scrollable content" at bounding box center [286, 150] width 10 height 10
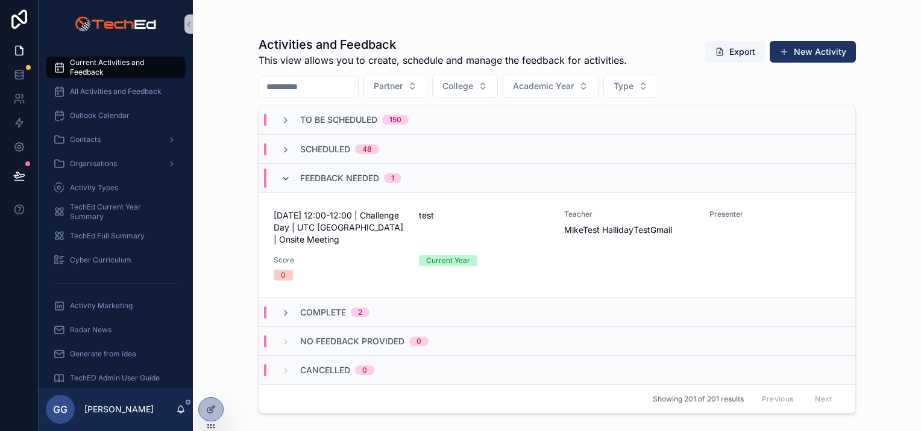
click at [289, 178] on icon "scrollable content" at bounding box center [286, 179] width 10 height 10
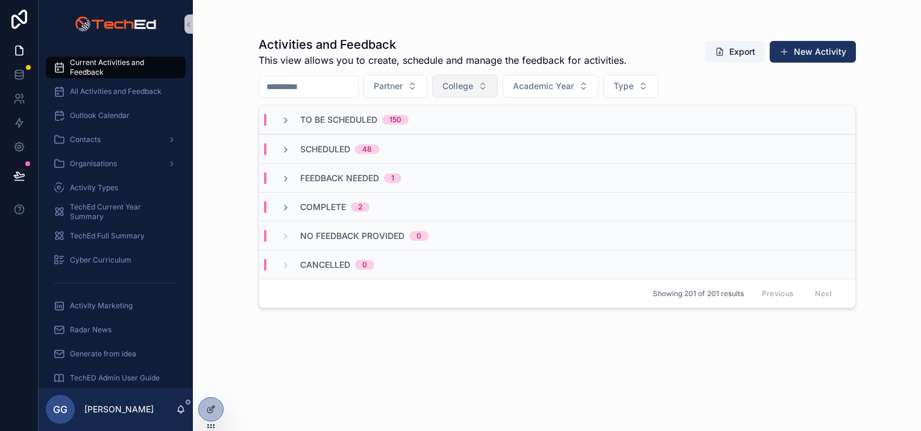
click at [490, 79] on button "College" at bounding box center [465, 86] width 66 height 23
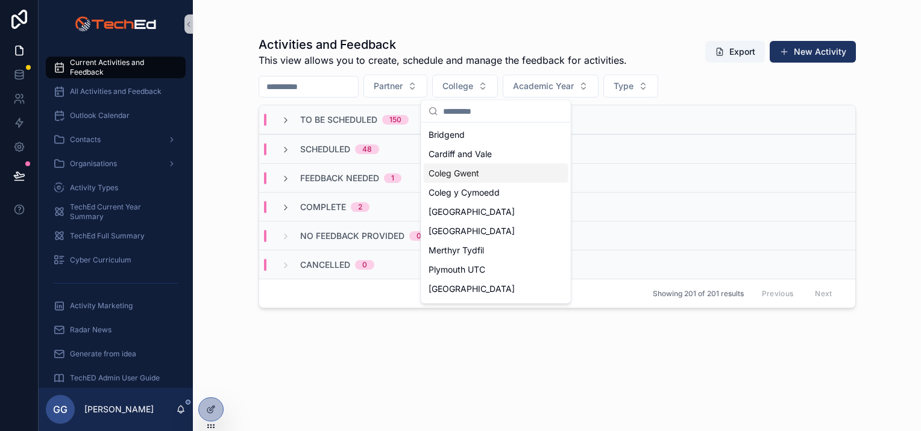
click at [453, 169] on span "Coleg Gwent" at bounding box center [453, 173] width 51 height 12
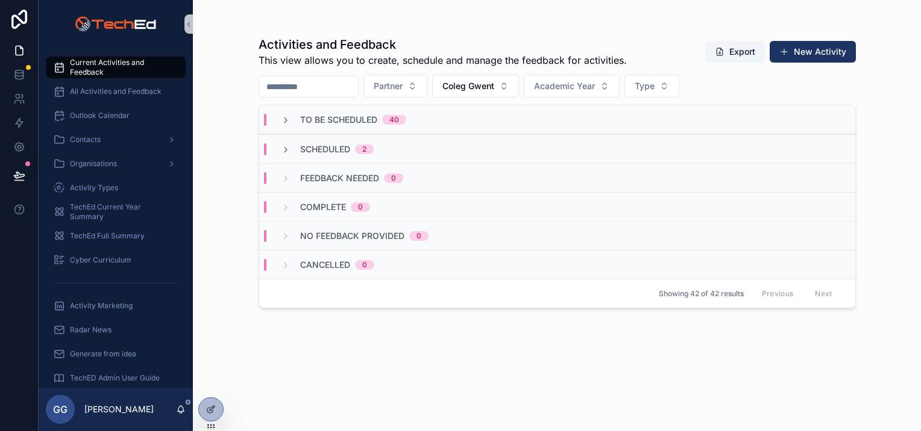
click at [292, 123] on div "To Be Scheduled 40" at bounding box center [343, 120] width 125 height 12
